Goal: Task Accomplishment & Management: Manage account settings

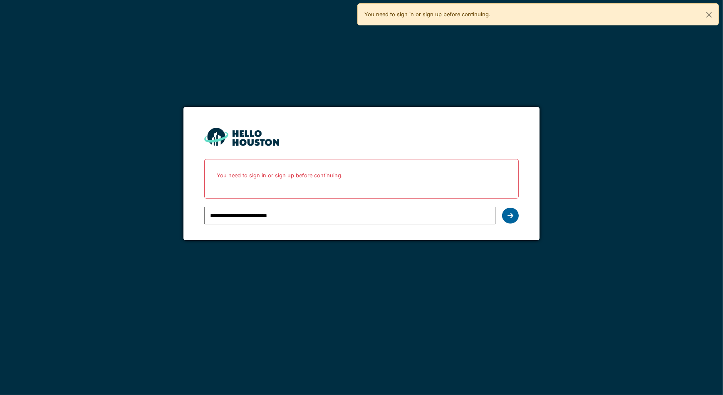
click at [507, 216] on div at bounding box center [510, 216] width 17 height 16
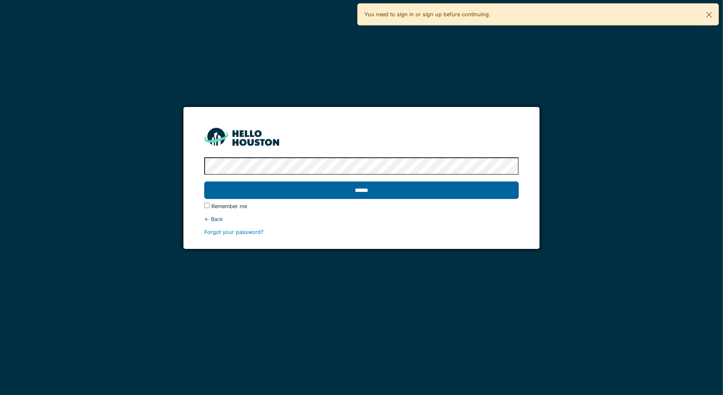
click at [350, 188] on input "******" at bounding box center [361, 189] width 315 height 17
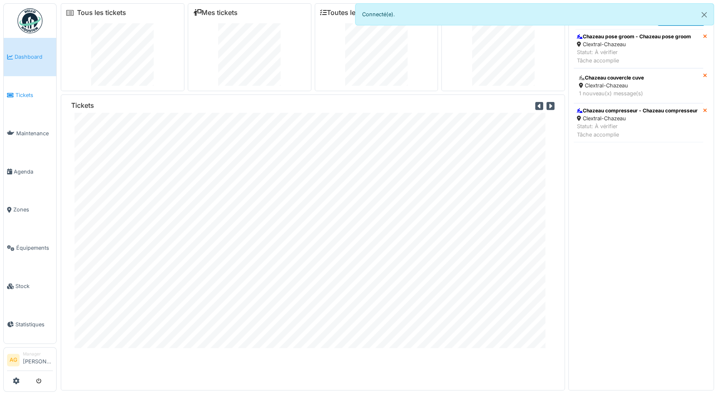
click at [24, 91] on span "Tickets" at bounding box center [33, 95] width 37 height 8
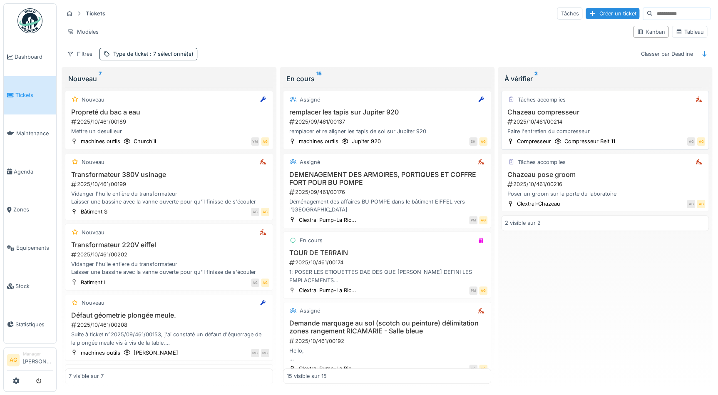
click at [605, 113] on h3 "Chazeau compresseur" at bounding box center [605, 112] width 201 height 8
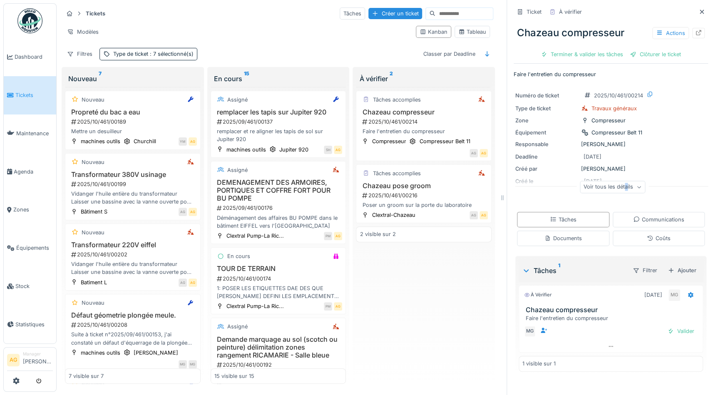
click at [617, 188] on div "Voir tous les détails" at bounding box center [612, 187] width 65 height 12
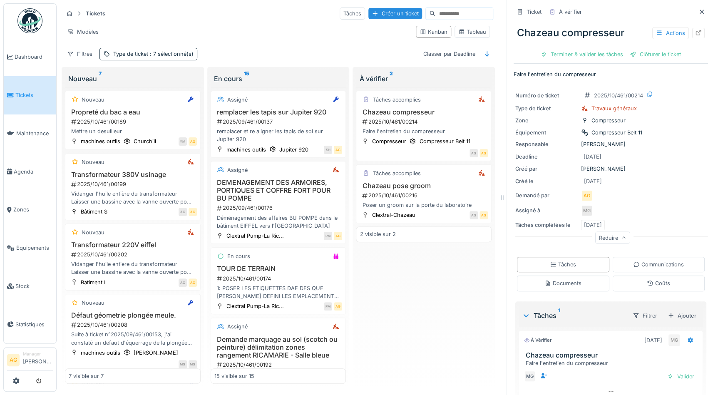
scroll to position [30, 0]
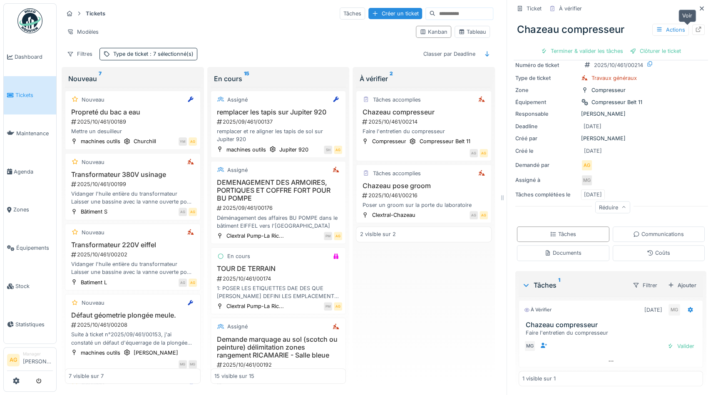
click at [695, 33] on div at bounding box center [698, 30] width 7 height 8
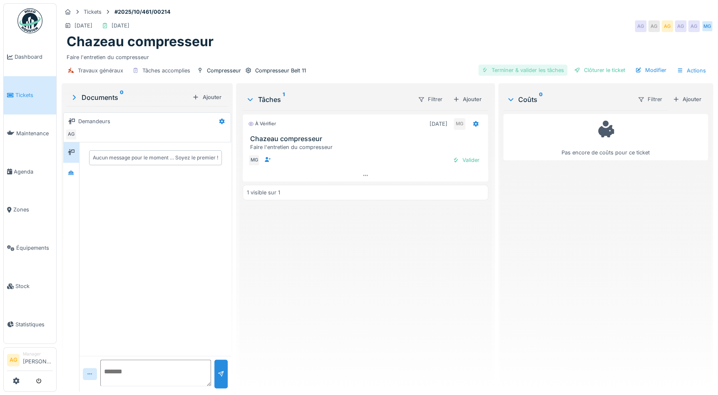
click at [498, 69] on div "Terminer & valider les tâches" at bounding box center [522, 69] width 89 height 11
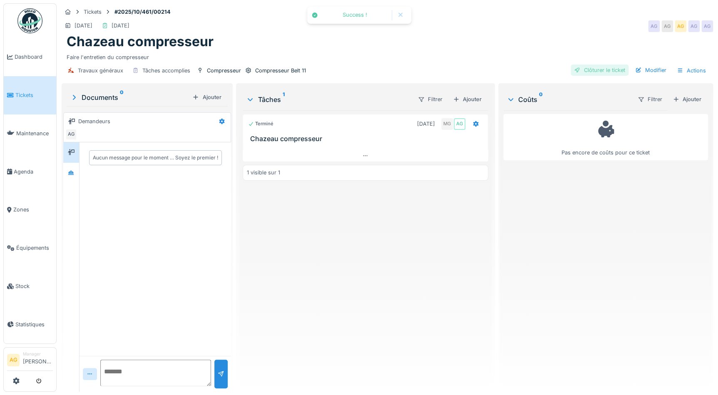
click at [578, 68] on div "Clôturer le ticket" at bounding box center [599, 69] width 58 height 11
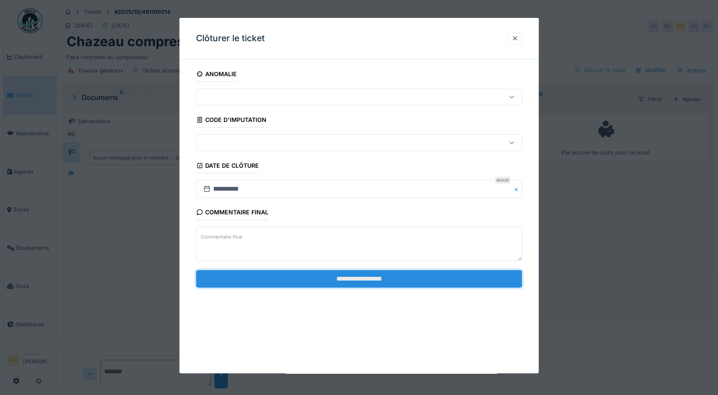
click at [300, 282] on input "**********" at bounding box center [359, 278] width 326 height 17
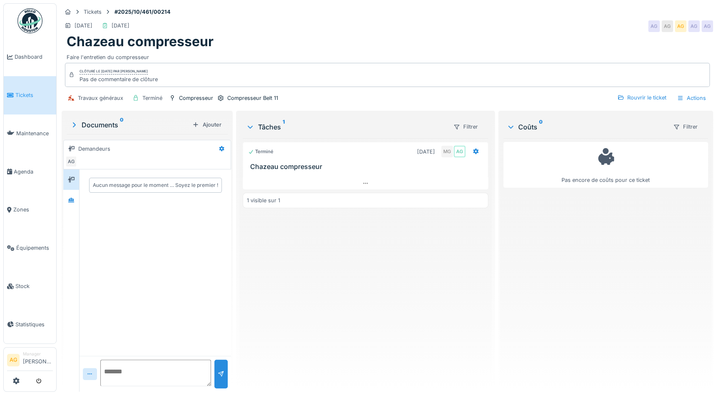
click at [26, 91] on span "Tickets" at bounding box center [33, 95] width 37 height 8
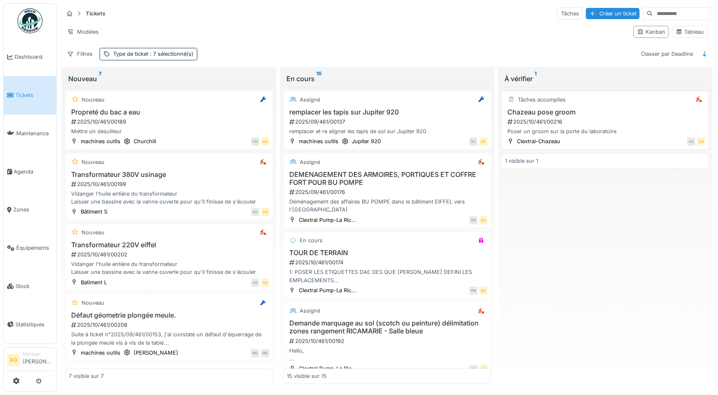
click at [639, 109] on h3 "Chazeau pose groom" at bounding box center [605, 112] width 201 height 8
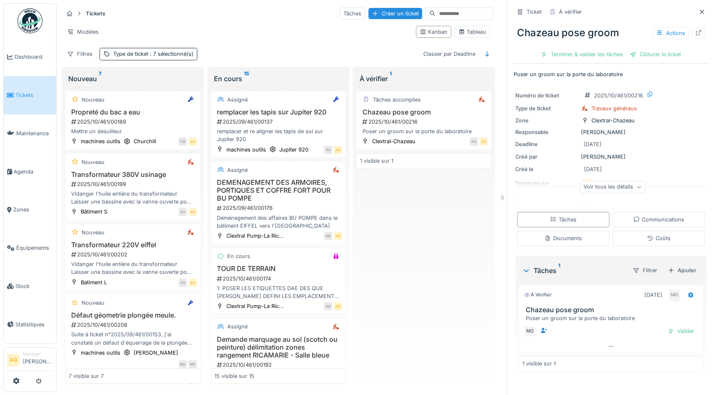
scroll to position [5, 0]
click at [591, 49] on div "Terminer & valider les tâches" at bounding box center [581, 54] width 89 height 11
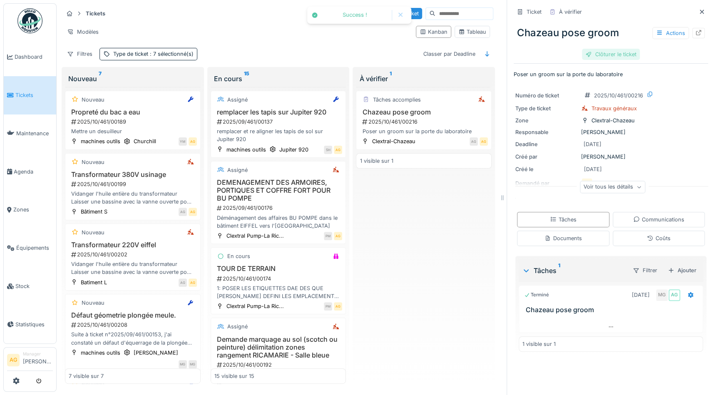
click at [586, 49] on div "Clôturer le ticket" at bounding box center [611, 54] width 58 height 11
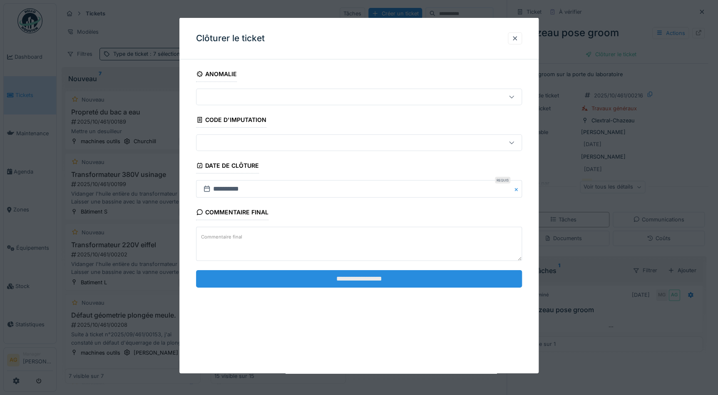
click at [397, 282] on input "**********" at bounding box center [359, 278] width 326 height 17
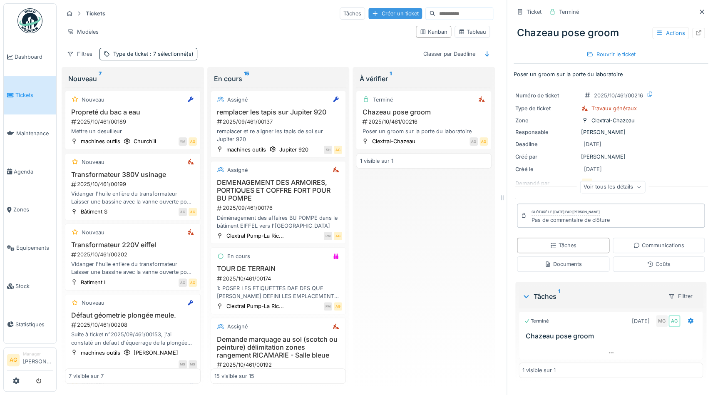
scroll to position [0, 0]
